Goal: Task Accomplishment & Management: Complete application form

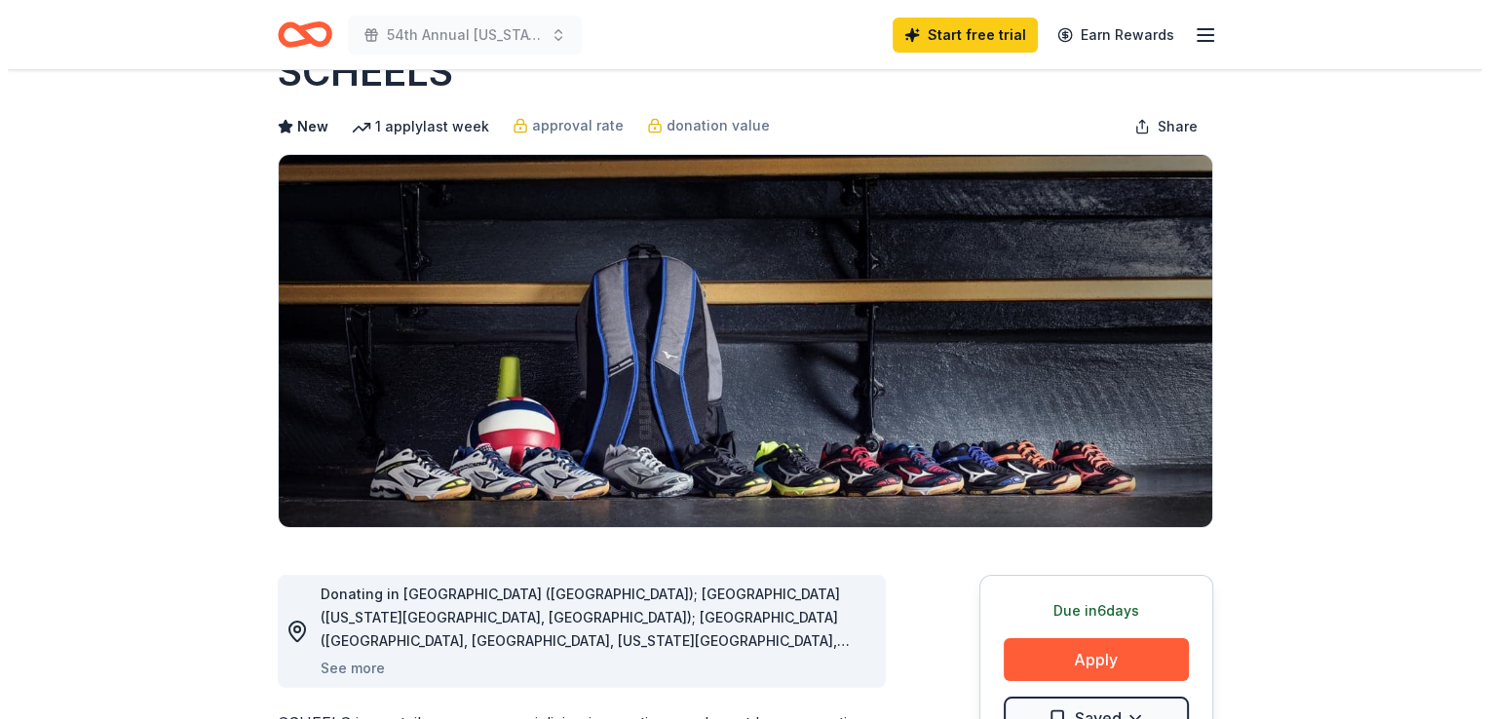
scroll to position [195, 0]
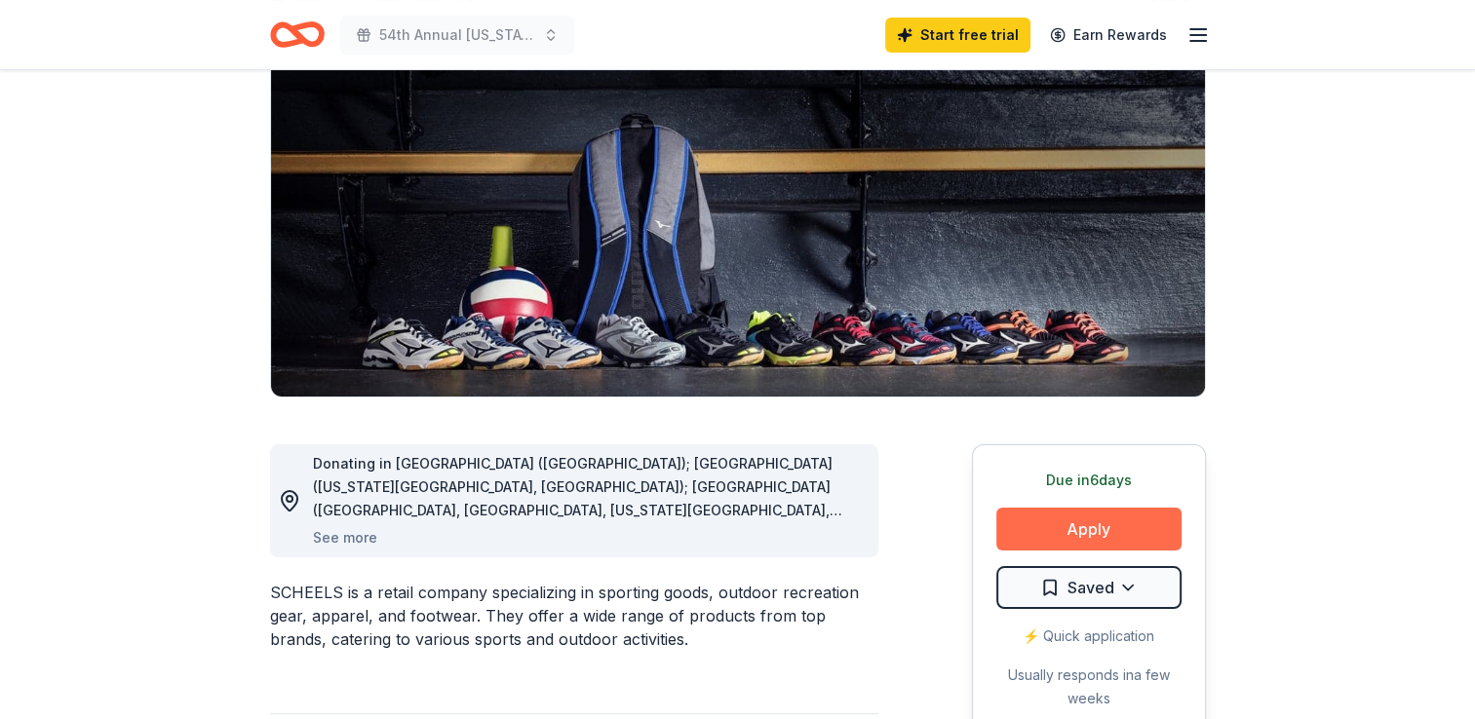
click at [1067, 528] on button "Apply" at bounding box center [1088, 529] width 185 height 43
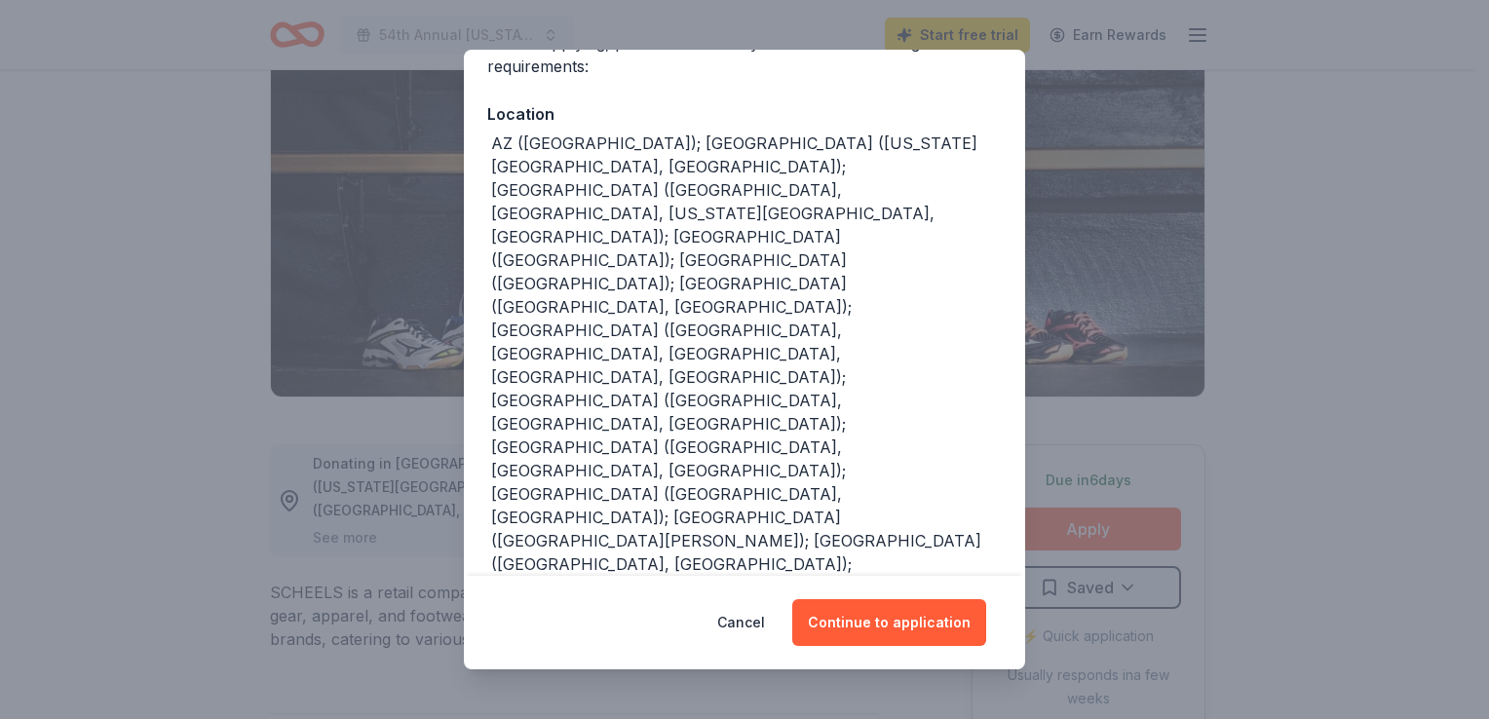
scroll to position [209, 0]
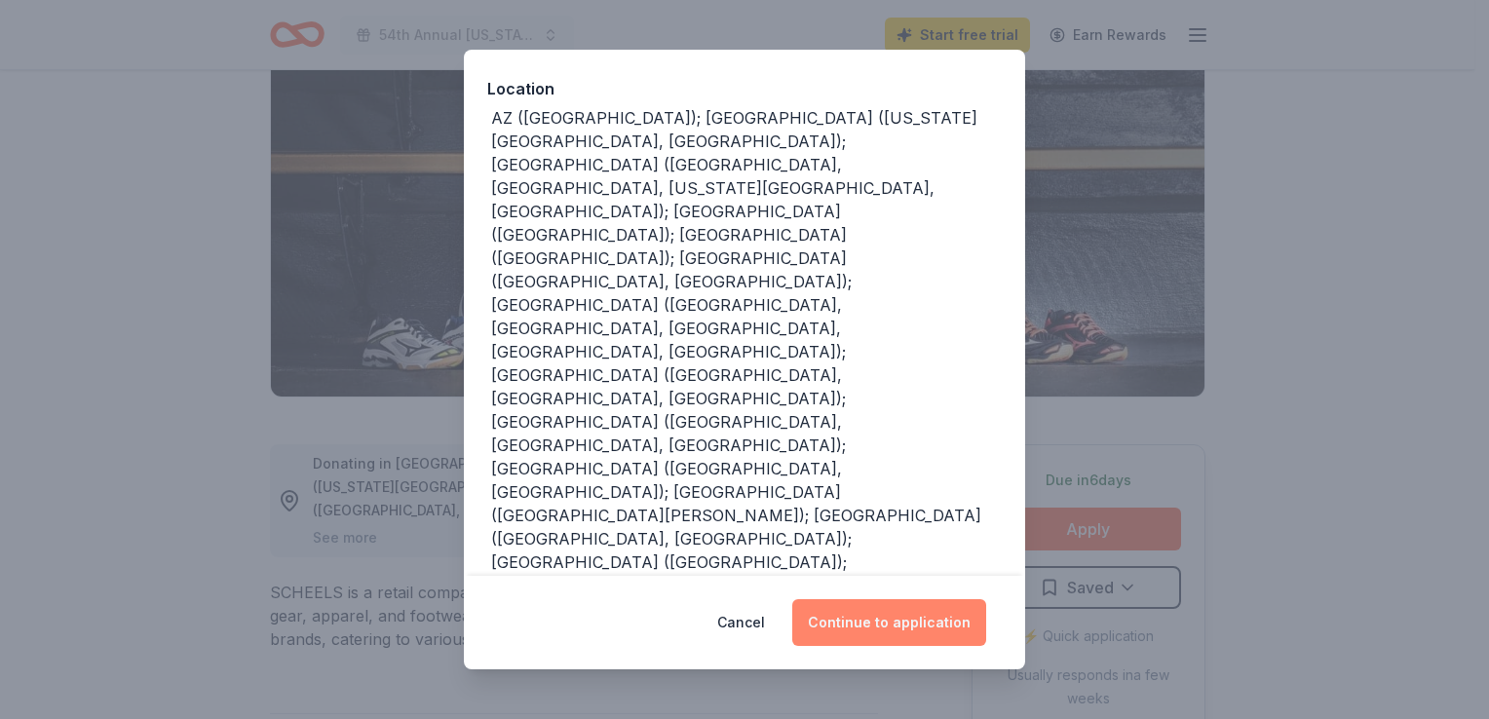
click at [877, 616] on button "Continue to application" at bounding box center [889, 622] width 194 height 47
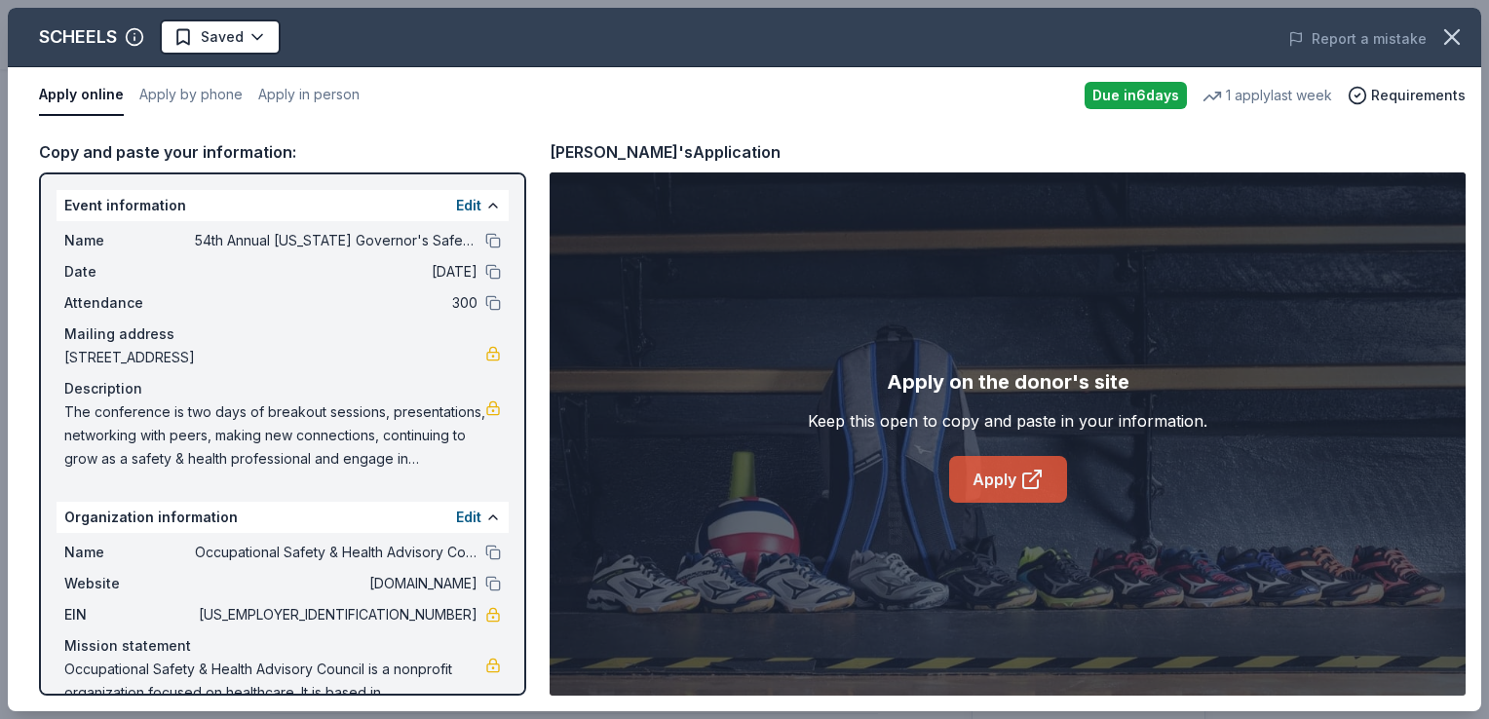
click at [980, 481] on link "Apply" at bounding box center [1008, 479] width 118 height 47
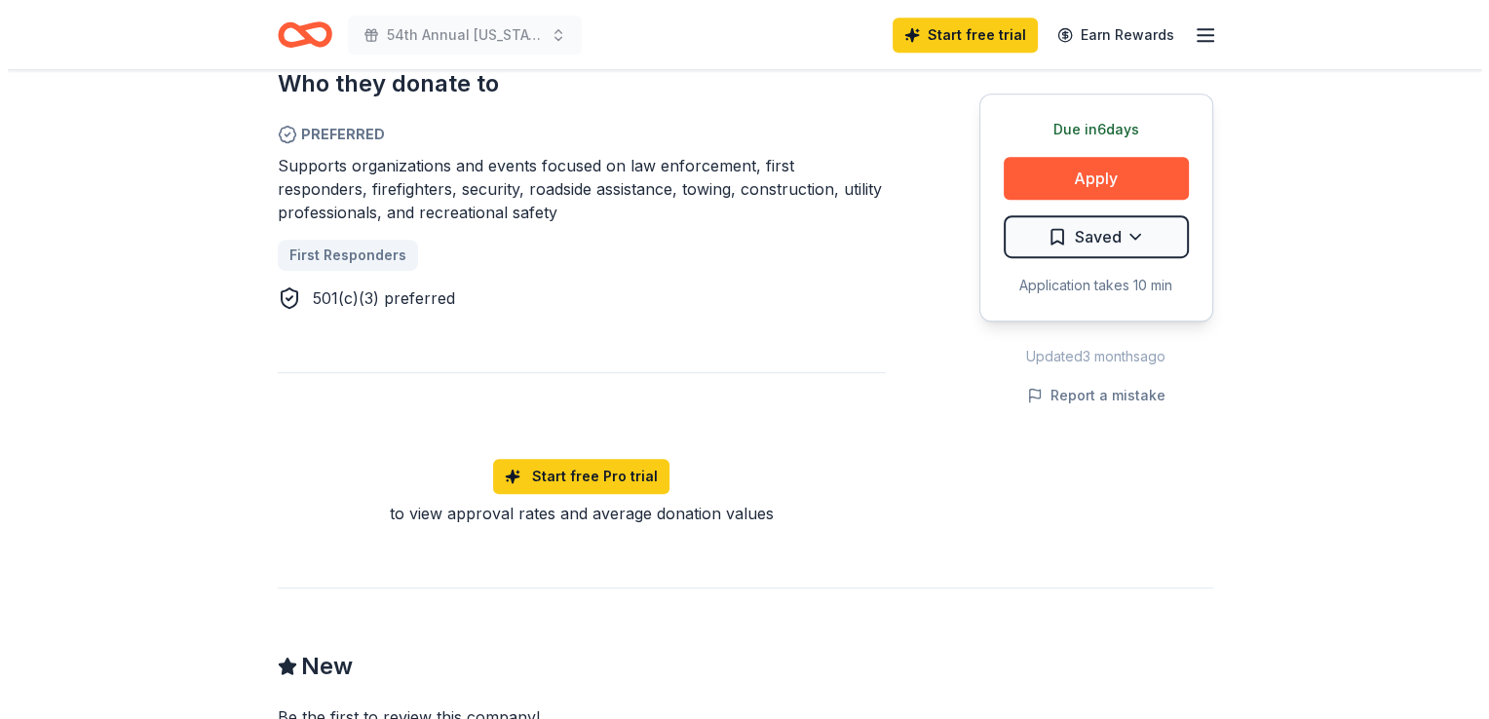
scroll to position [975, 0]
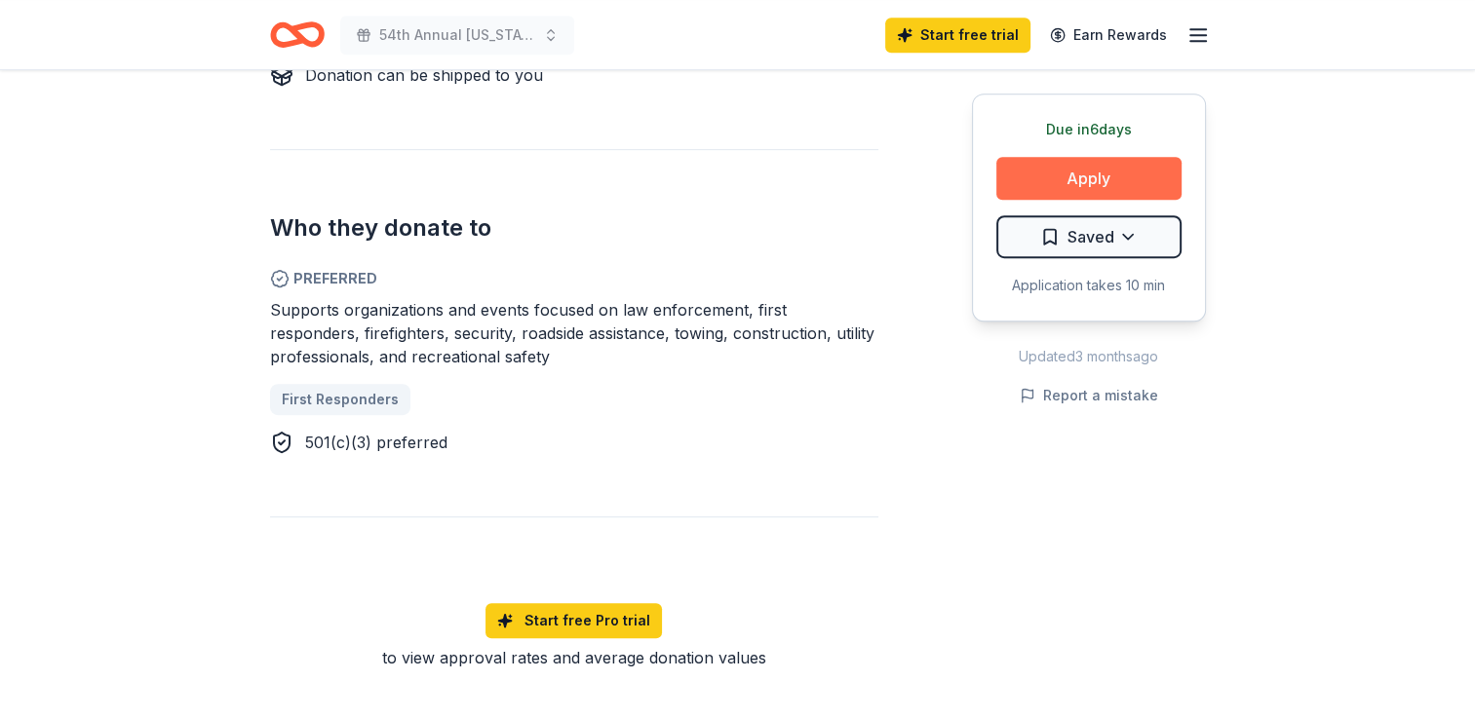
click at [1073, 173] on button "Apply" at bounding box center [1088, 178] width 185 height 43
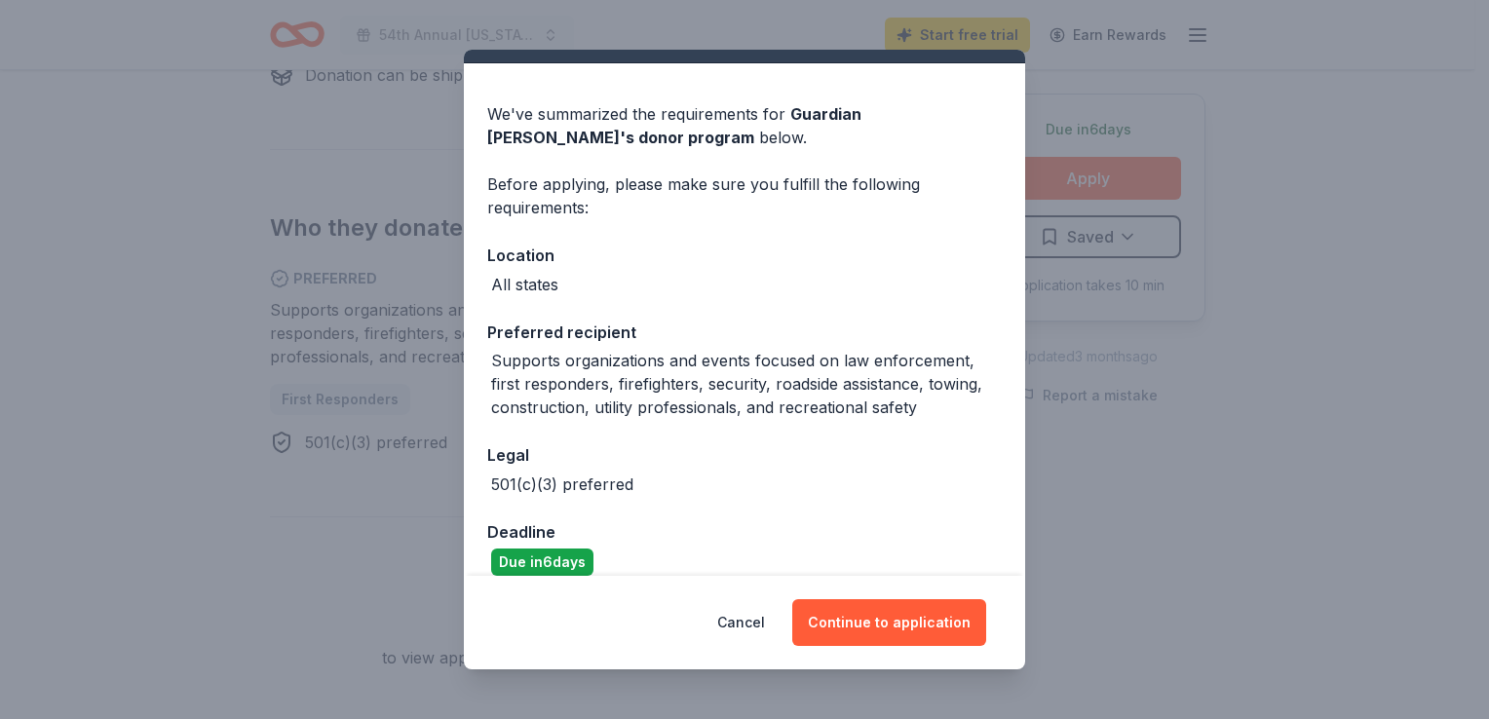
scroll to position [64, 0]
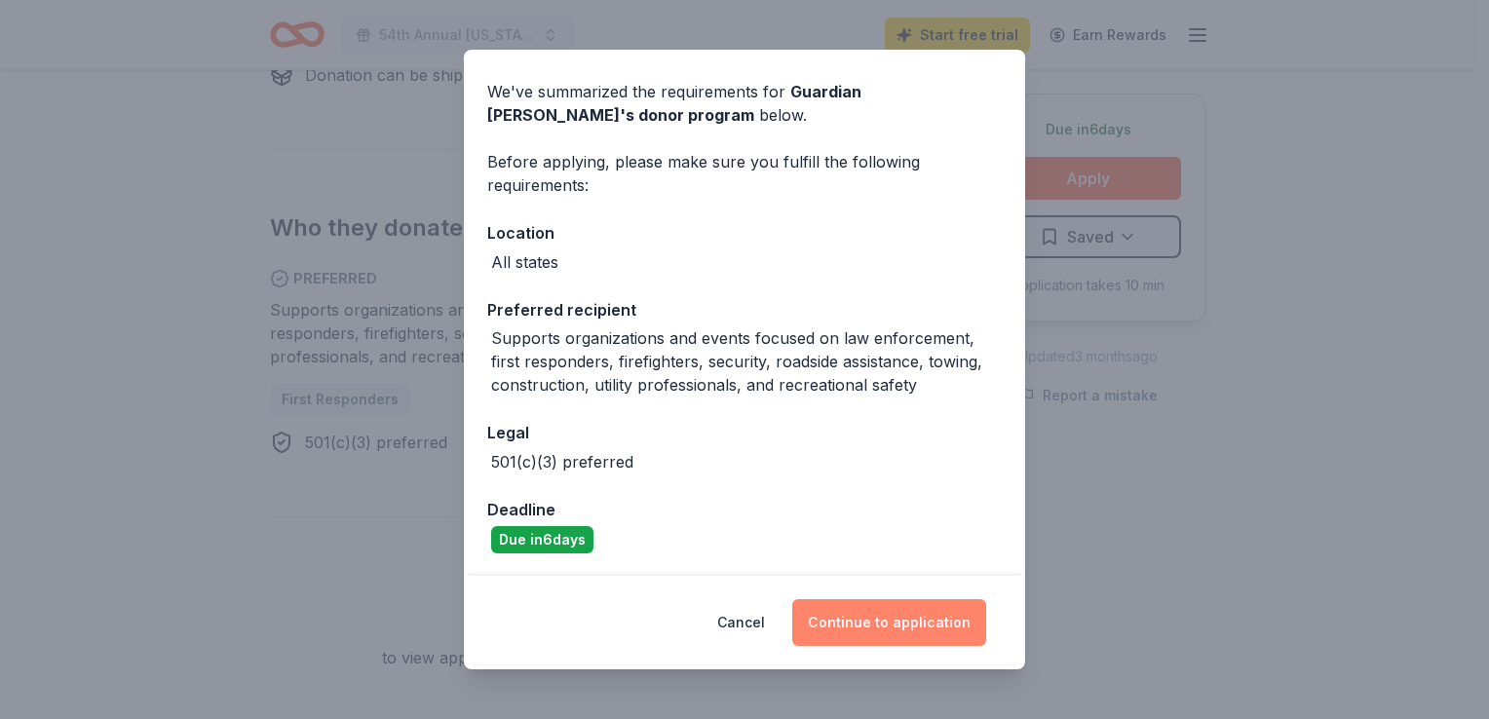
click at [854, 619] on button "Continue to application" at bounding box center [889, 622] width 194 height 47
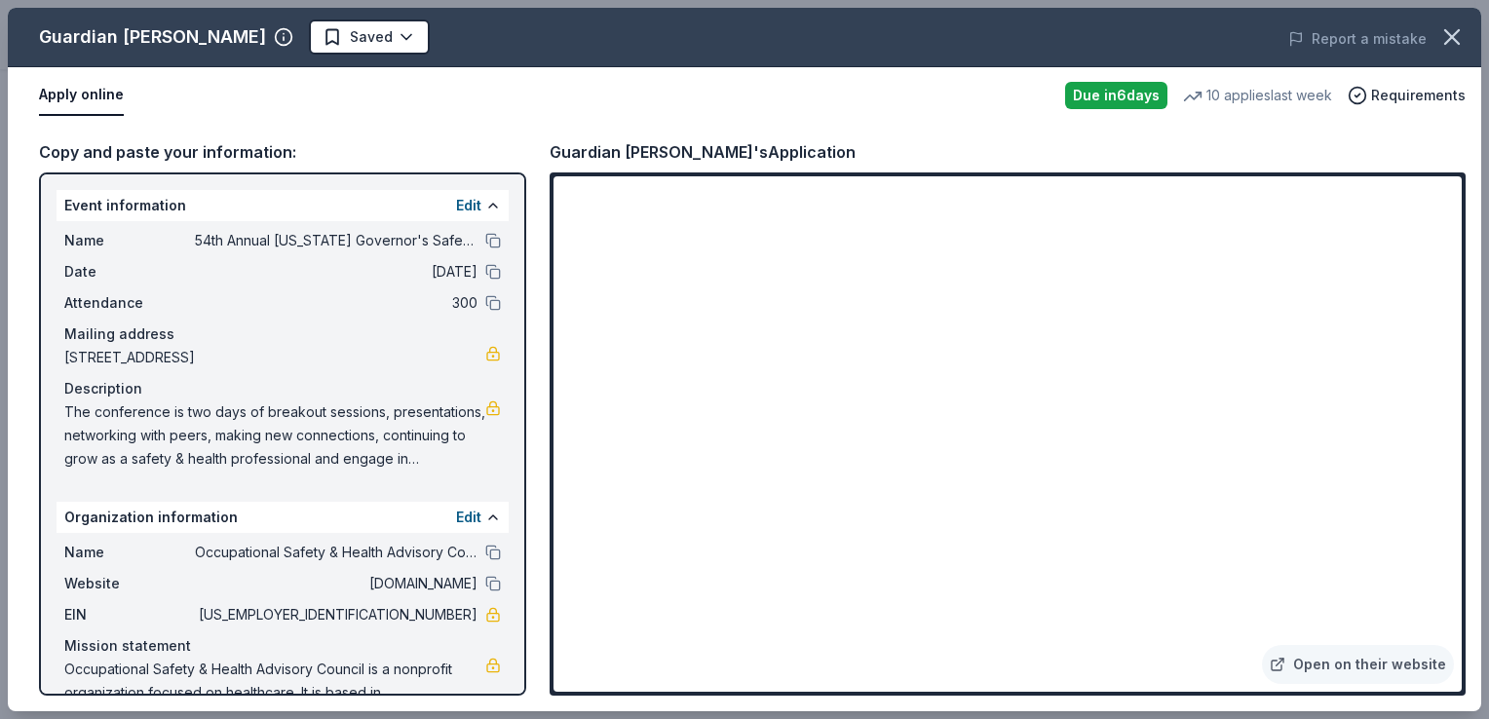
drag, startPoint x: 62, startPoint y: 408, endPoint x: 353, endPoint y: 419, distance: 290.7
click at [353, 419] on div "Name 54th Annual Iowa Governor's Safety & Health Conference Date 10/28/25 Atten…" at bounding box center [283, 349] width 452 height 257
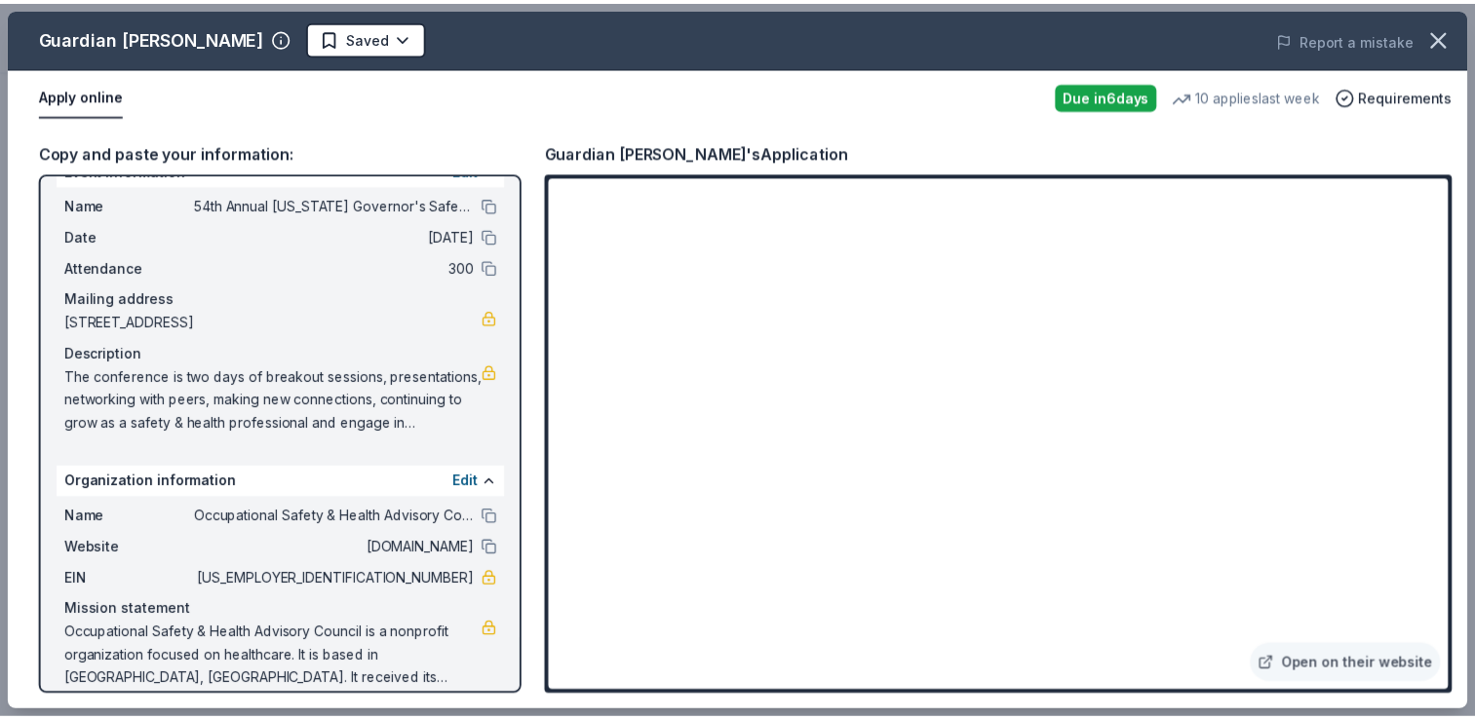
scroll to position [56, 0]
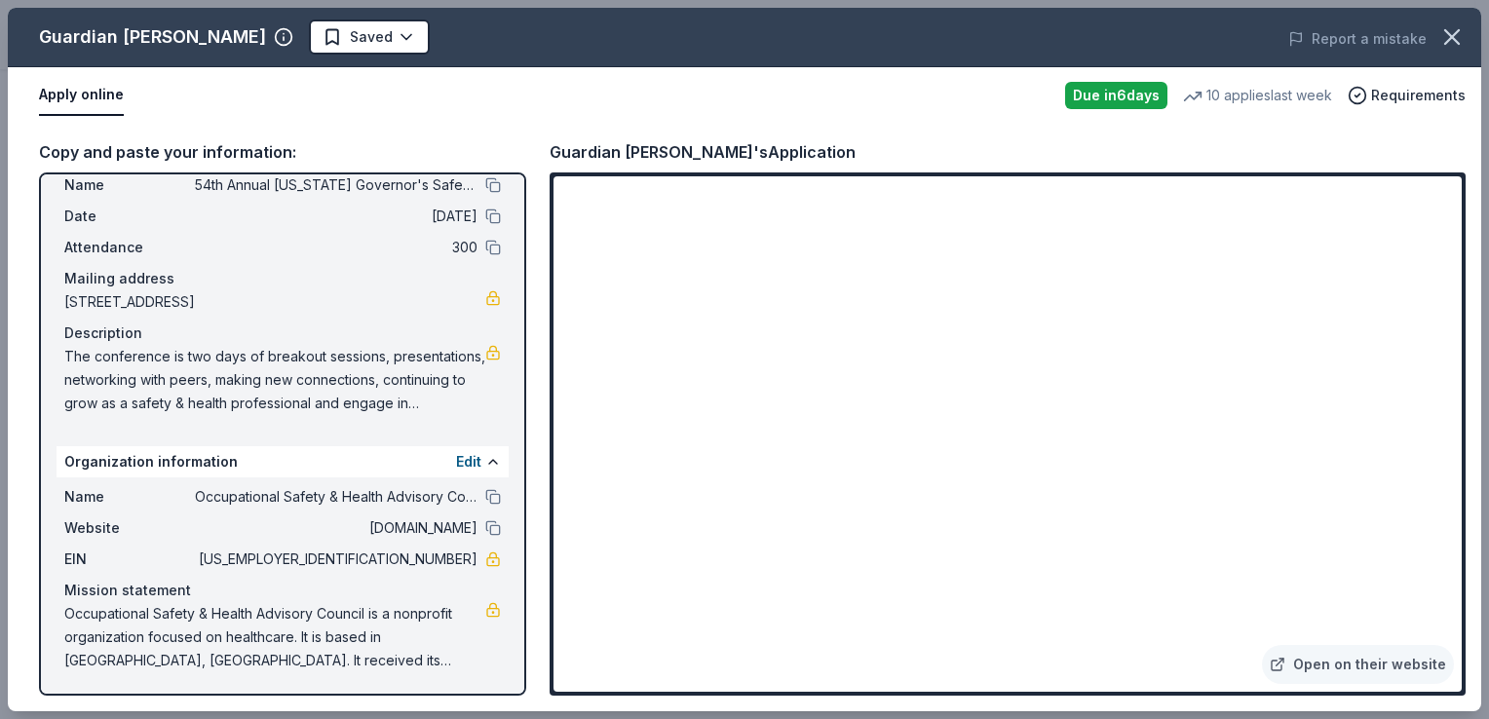
drag, startPoint x: 1484, startPoint y: 352, endPoint x: 1487, endPoint y: 407, distance: 55.7
click at [1474, 407] on div "Guardian Angel Device Saved Report a mistake Apply online Due in 6 days 10 appl…" at bounding box center [744, 359] width 1489 height 719
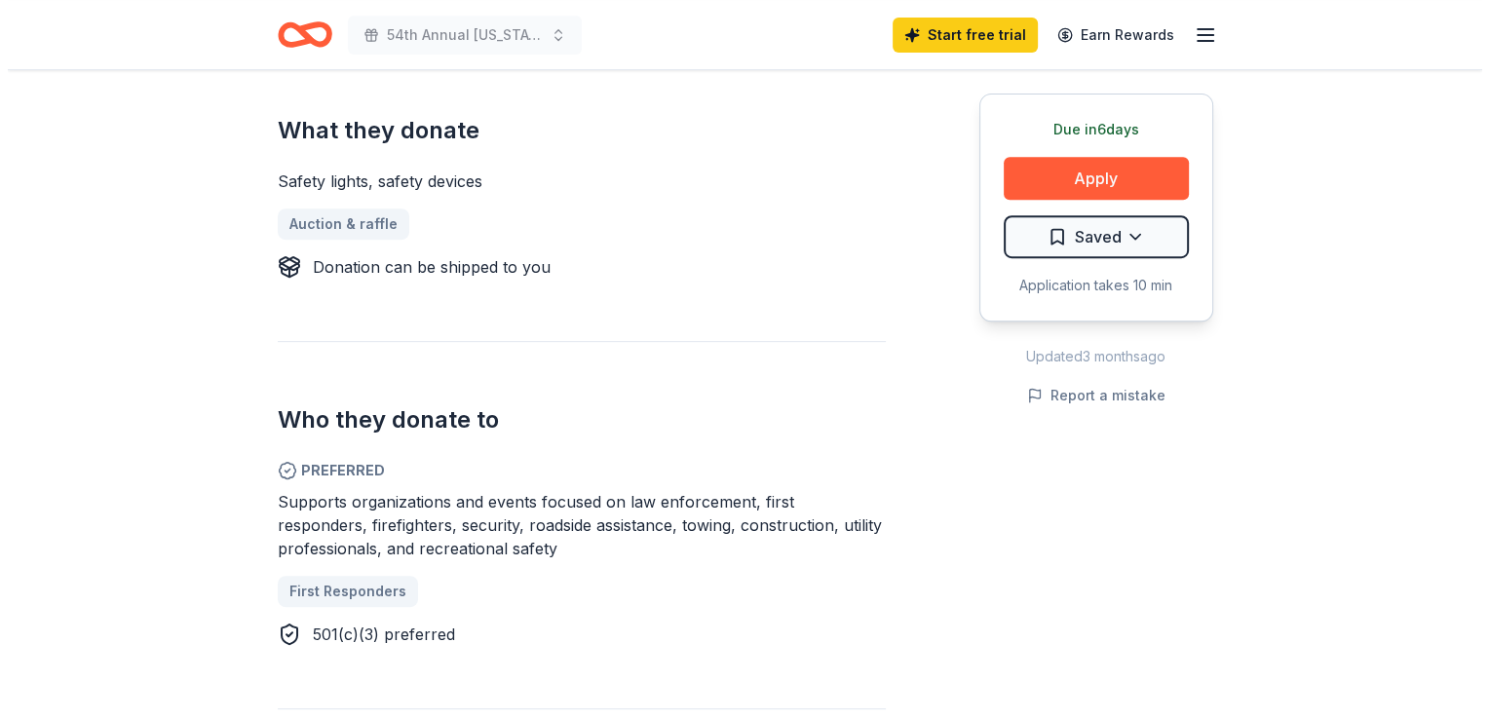
scroll to position [780, 0]
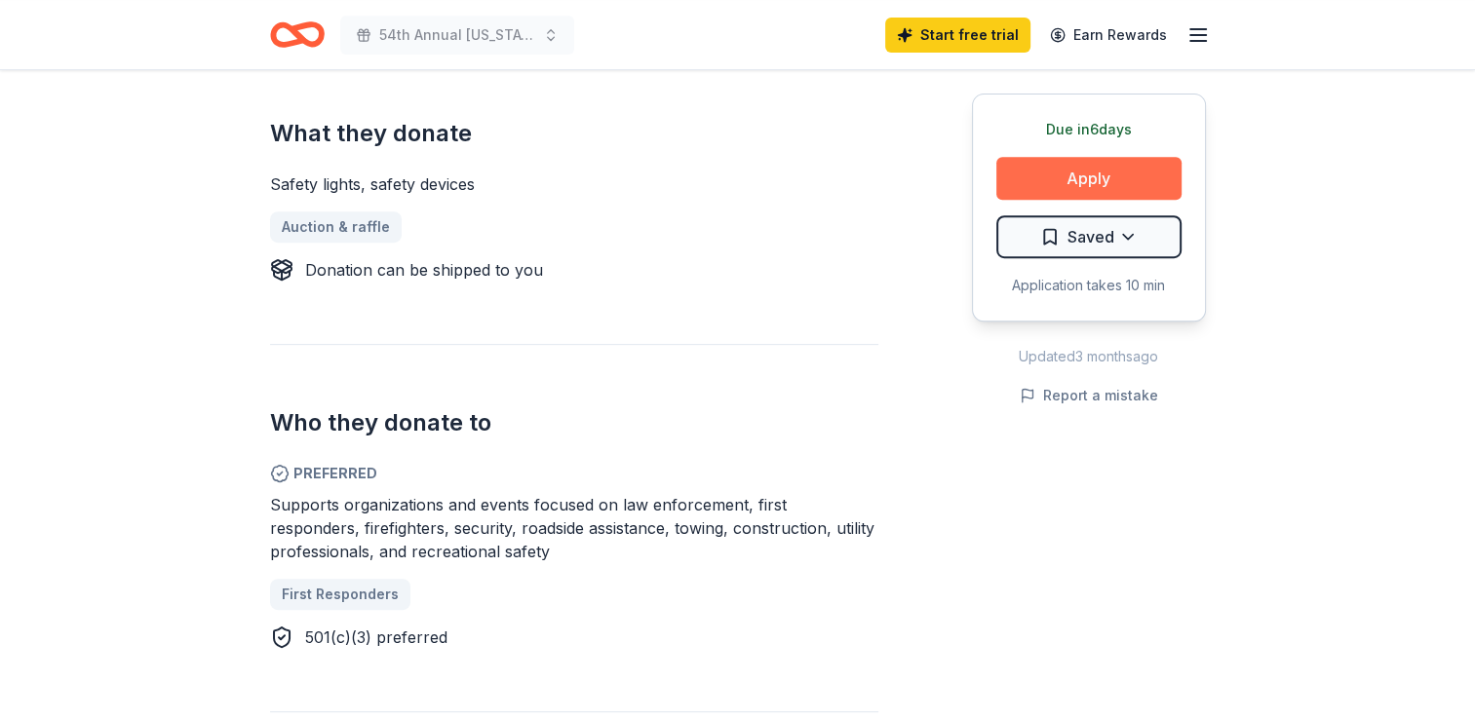
click at [1044, 162] on button "Apply" at bounding box center [1088, 178] width 185 height 43
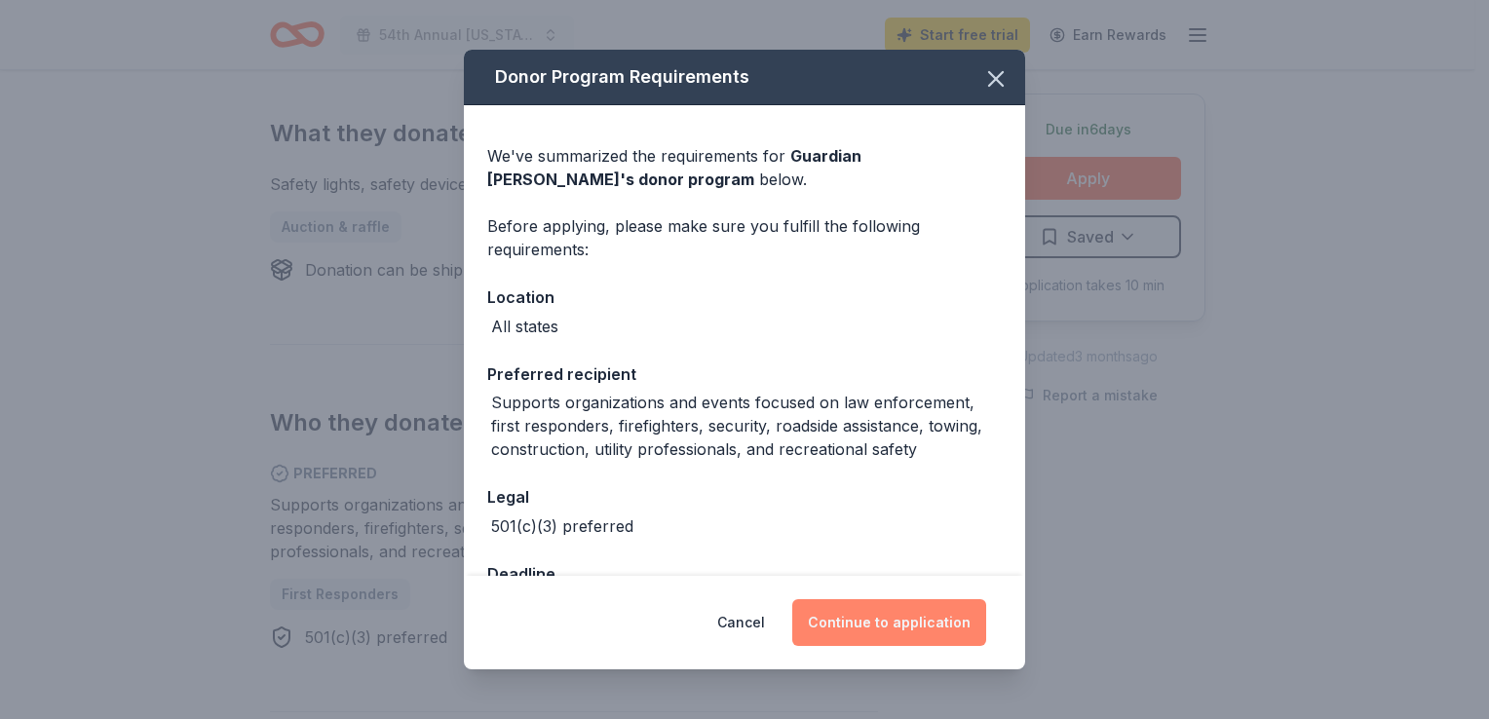
click at [909, 634] on button "Continue to application" at bounding box center [889, 622] width 194 height 47
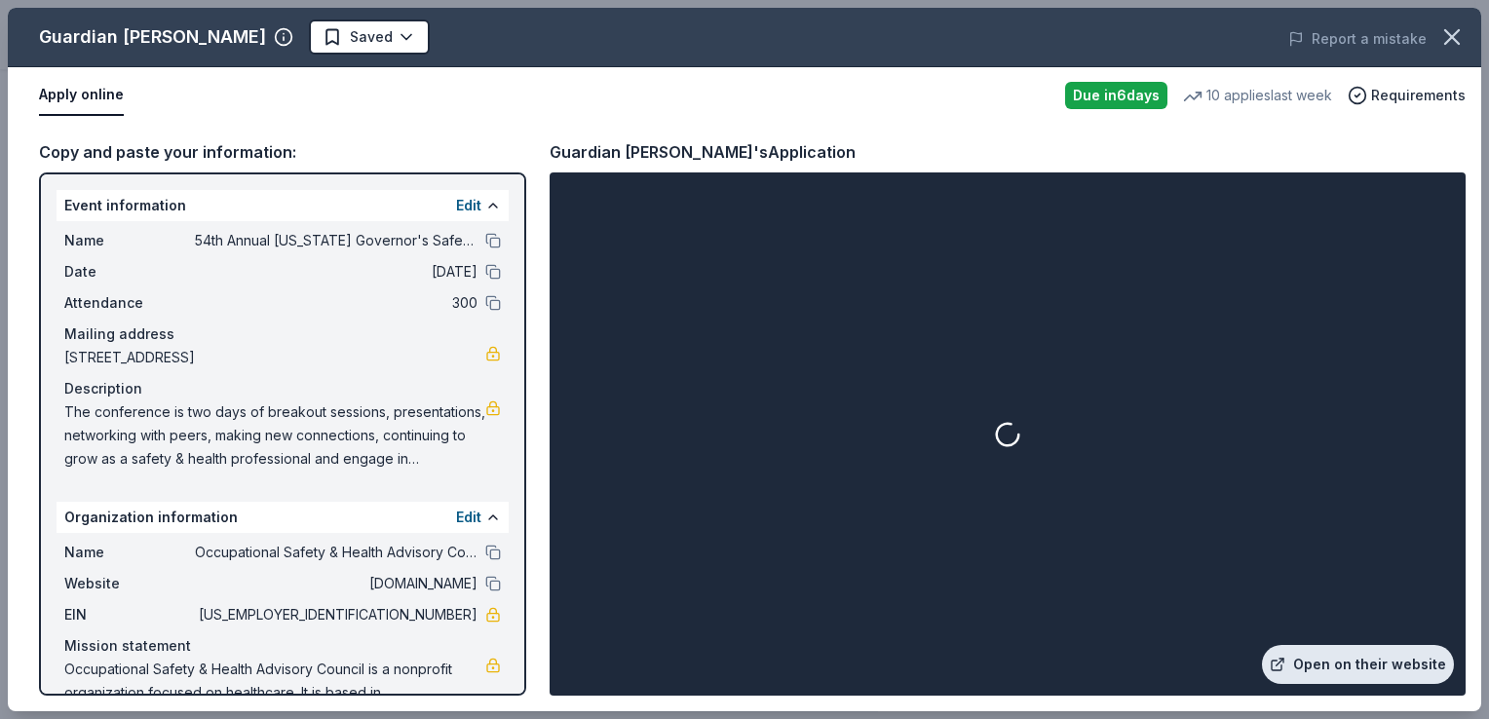
click at [1361, 664] on link "Open on their website" at bounding box center [1358, 664] width 192 height 39
